Goal: Use online tool/utility

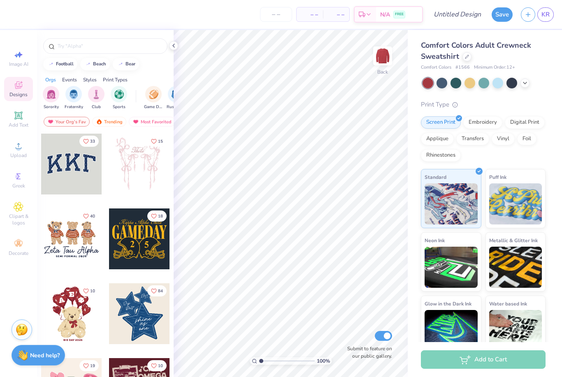
click at [427, 79] on div at bounding box center [427, 83] width 11 height 11
click at [170, 43] on icon at bounding box center [173, 45] width 7 height 7
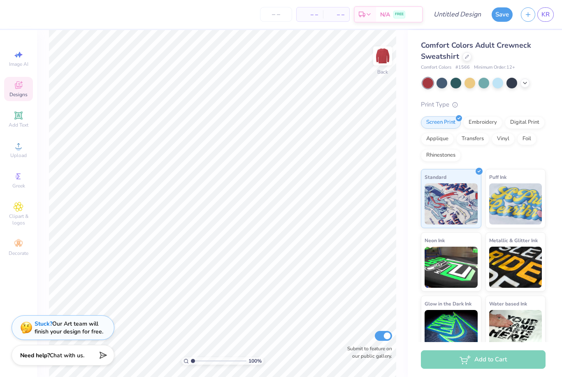
click at [422, 82] on div at bounding box center [427, 83] width 11 height 11
click at [510, 86] on div at bounding box center [511, 83] width 11 height 11
click at [517, 84] on div at bounding box center [511, 83] width 11 height 11
click at [525, 82] on polyline at bounding box center [524, 83] width 3 height 2
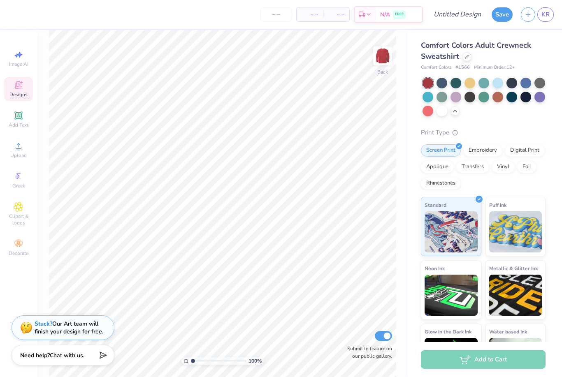
click at [426, 110] on div at bounding box center [427, 111] width 11 height 11
click at [427, 83] on div at bounding box center [427, 83] width 11 height 11
click at [512, 98] on div at bounding box center [511, 97] width 11 height 11
click at [424, 79] on div at bounding box center [427, 83] width 11 height 11
click at [513, 81] on div at bounding box center [511, 83] width 11 height 11
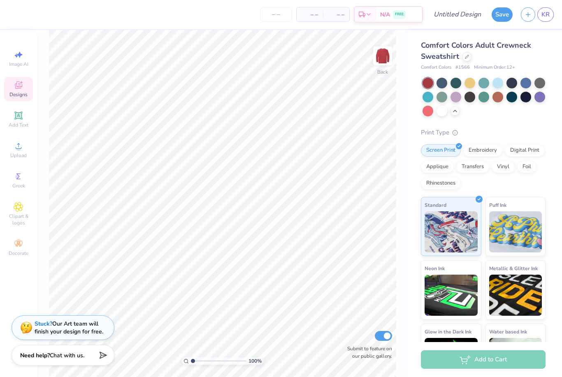
click at [432, 83] on div at bounding box center [427, 83] width 11 height 11
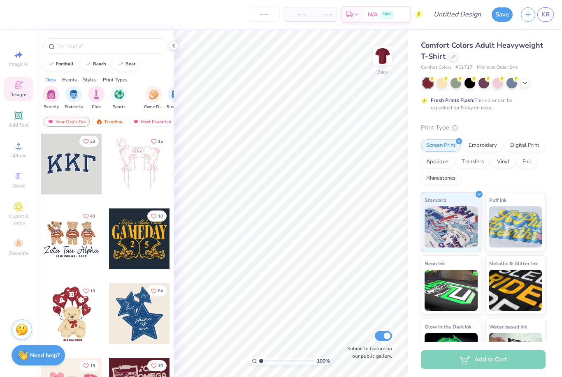
click at [67, 167] on div at bounding box center [71, 164] width 61 height 61
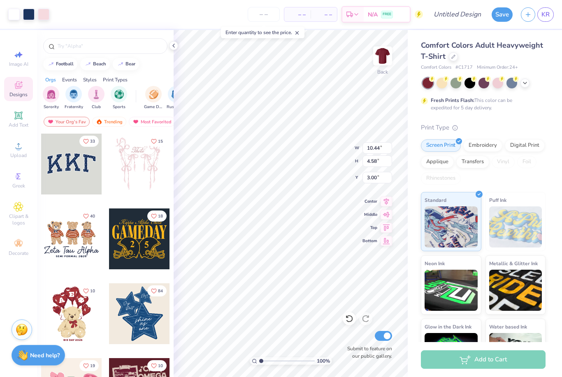
type input "3.36"
click at [345, 319] on icon at bounding box center [349, 319] width 8 height 8
click at [344, 317] on div at bounding box center [349, 318] width 13 height 13
click at [347, 313] on div at bounding box center [349, 318] width 13 height 13
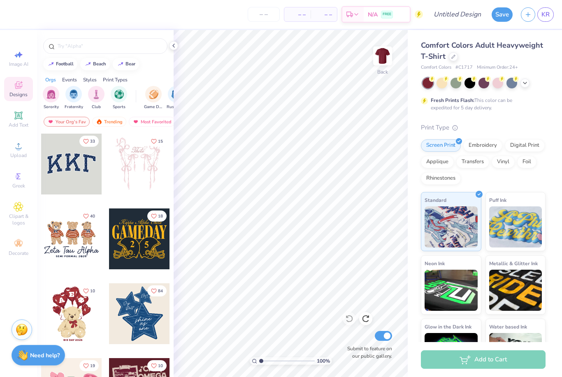
click at [527, 83] on icon at bounding box center [524, 83] width 7 height 7
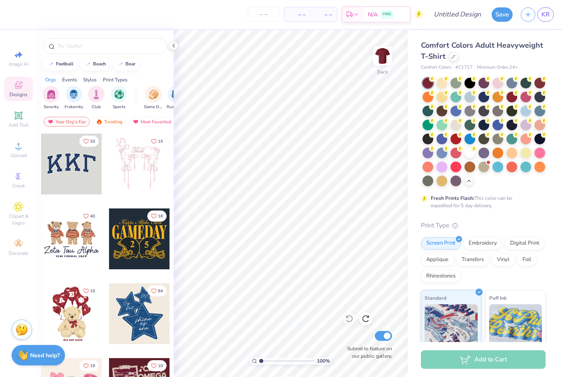
click at [513, 97] on div at bounding box center [511, 97] width 11 height 11
click at [428, 79] on div at bounding box center [427, 83] width 11 height 11
click at [174, 46] on icon at bounding box center [173, 45] width 7 height 7
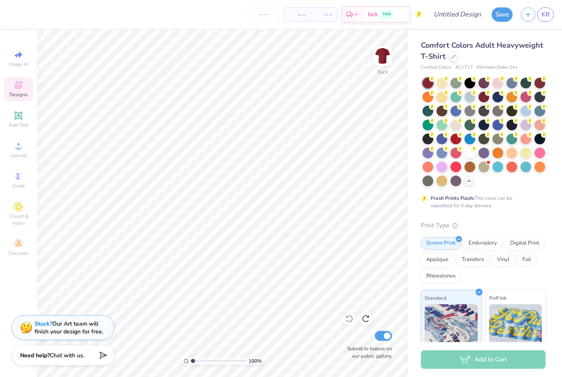
click at [452, 139] on div at bounding box center [455, 139] width 11 height 11
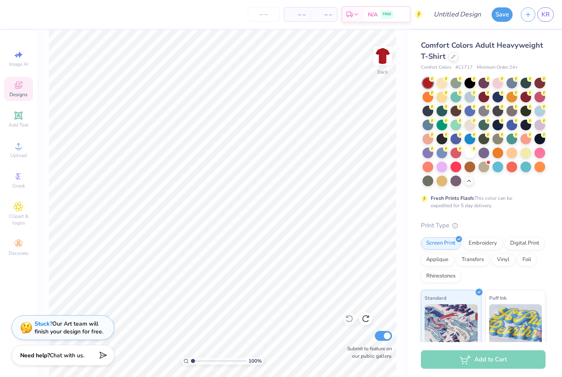
click at [426, 86] on div at bounding box center [427, 83] width 11 height 11
click at [510, 172] on div at bounding box center [483, 132] width 123 height 109
click at [516, 170] on div at bounding box center [511, 167] width 11 height 11
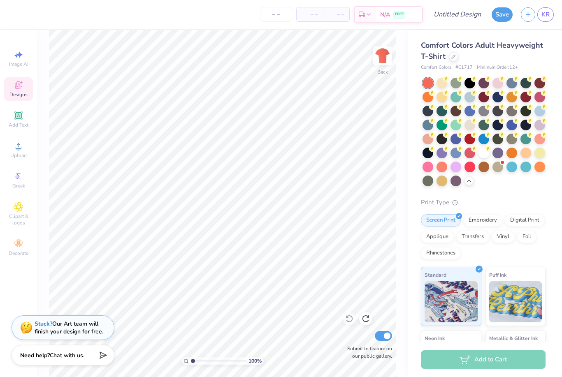
click at [470, 138] on div at bounding box center [469, 139] width 11 height 11
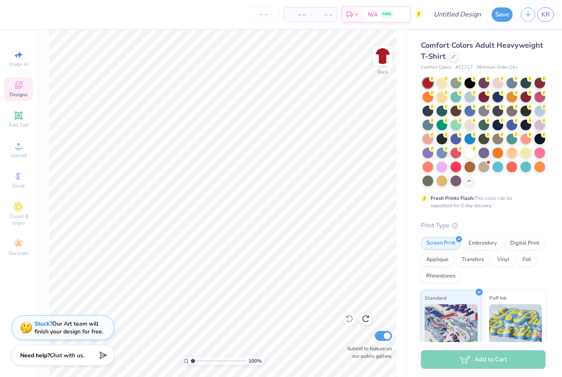
click at [430, 76] on icon at bounding box center [432, 79] width 6 height 6
